Goal: Task Accomplishment & Management: Complete application form

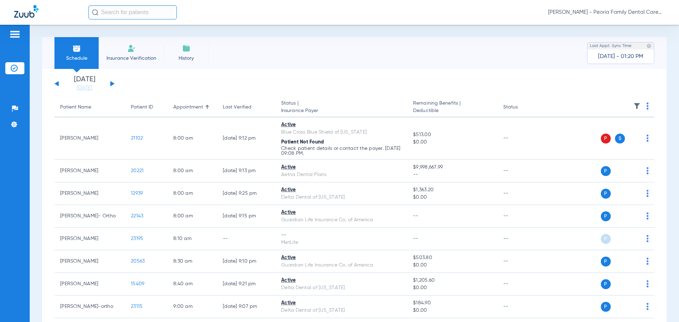
click at [132, 58] on span "Insurance Verification" at bounding box center [131, 58] width 55 height 7
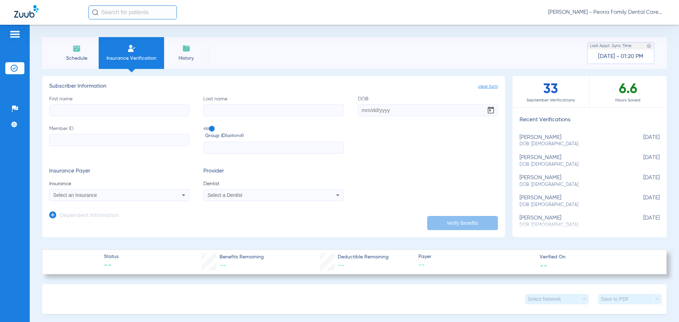
click at [107, 110] on input "First name" at bounding box center [119, 110] width 140 height 12
type input "j"
type input "e"
click at [109, 111] on input "First name Required" at bounding box center [119, 110] width 140 height 12
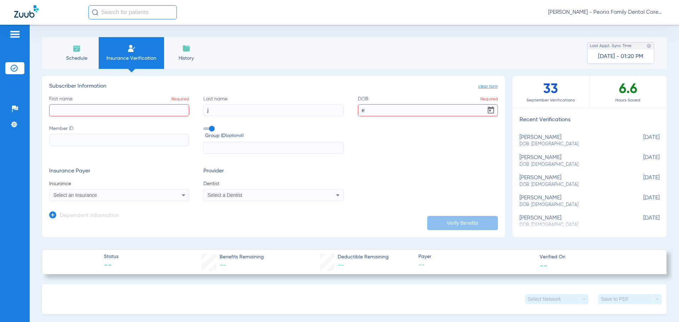
click at [106, 112] on input "First name Required" at bounding box center [119, 110] width 140 height 12
type input "[PERSON_NAME]"
type input "Rush"
type input "[DATE]"
click at [77, 139] on input "Member ID" at bounding box center [119, 140] width 140 height 12
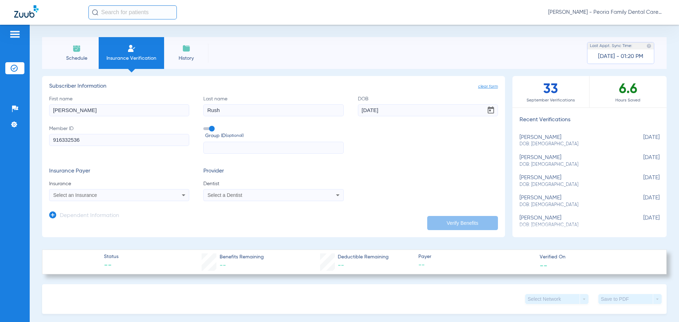
type input "916332536"
click at [183, 194] on icon at bounding box center [183, 195] width 8 height 8
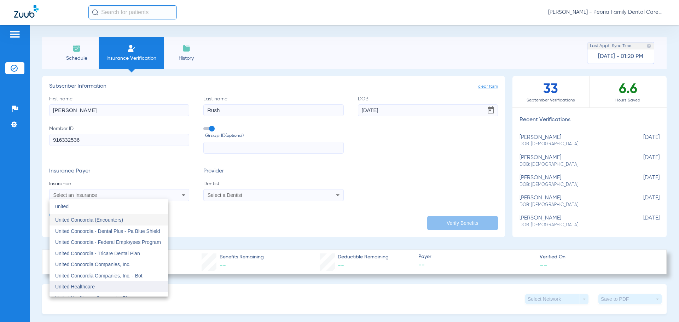
type input "united"
click at [86, 287] on span "United Healthcare" at bounding box center [75, 287] width 40 height 6
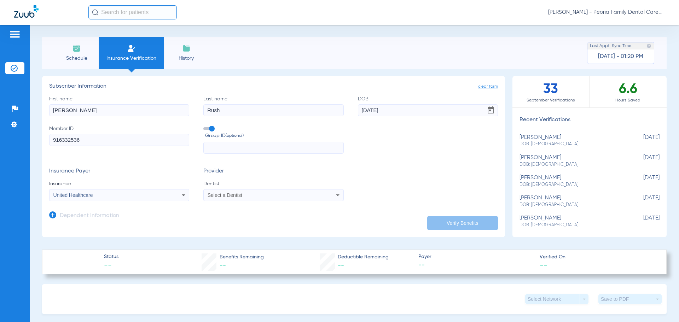
click at [316, 194] on div "Select a Dentist" at bounding box center [273, 195] width 139 height 8
type input "bel"
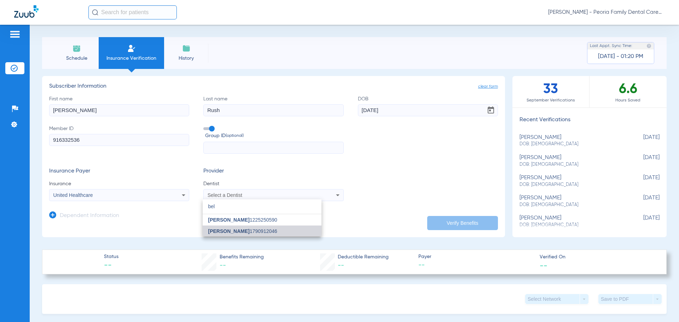
click at [274, 234] on mat-option "[PERSON_NAME] 1790912046" at bounding box center [262, 231] width 119 height 11
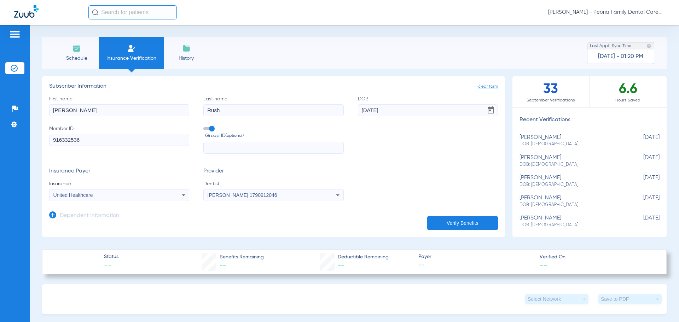
click at [469, 219] on button "Verify Benefits" at bounding box center [462, 223] width 71 height 14
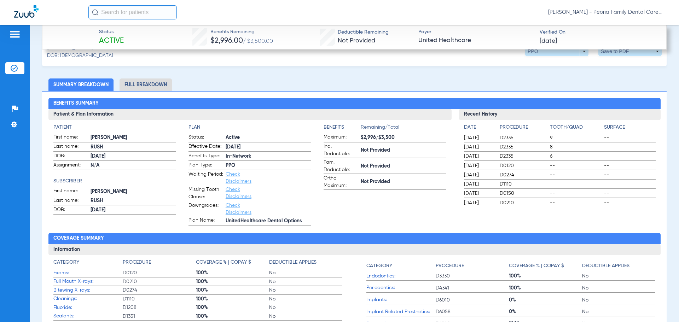
scroll to position [247, 0]
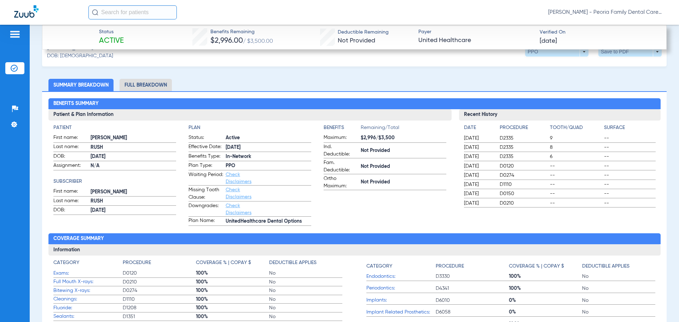
click at [141, 86] on li "Full Breakdown" at bounding box center [145, 85] width 52 height 12
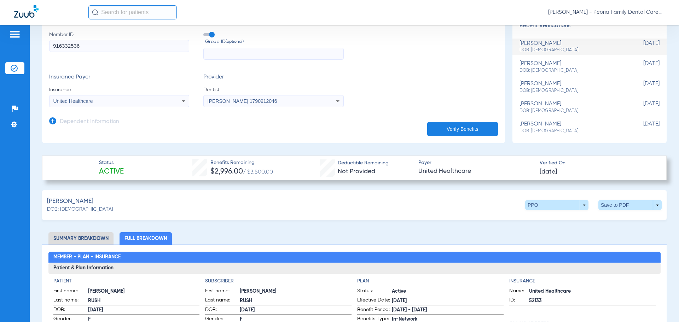
scroll to position [0, 0]
